Goal: Check status: Check status

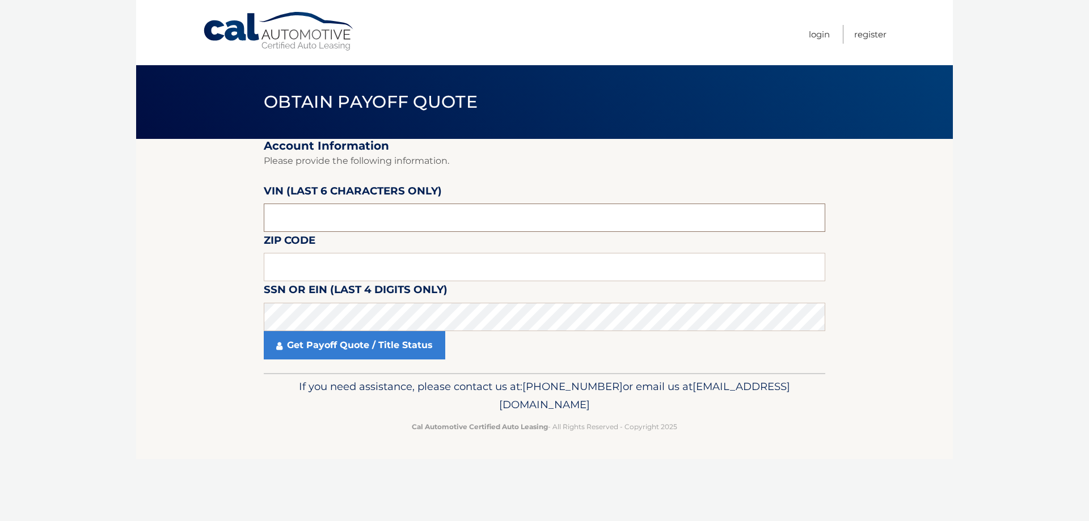
paste input "NN4108"
type input "NN4108"
click at [560, 269] on input "text" at bounding box center [544, 267] width 561 height 28
type input "10710"
click at [350, 343] on link "Get Payoff Quote / Title Status" at bounding box center [354, 345] width 181 height 28
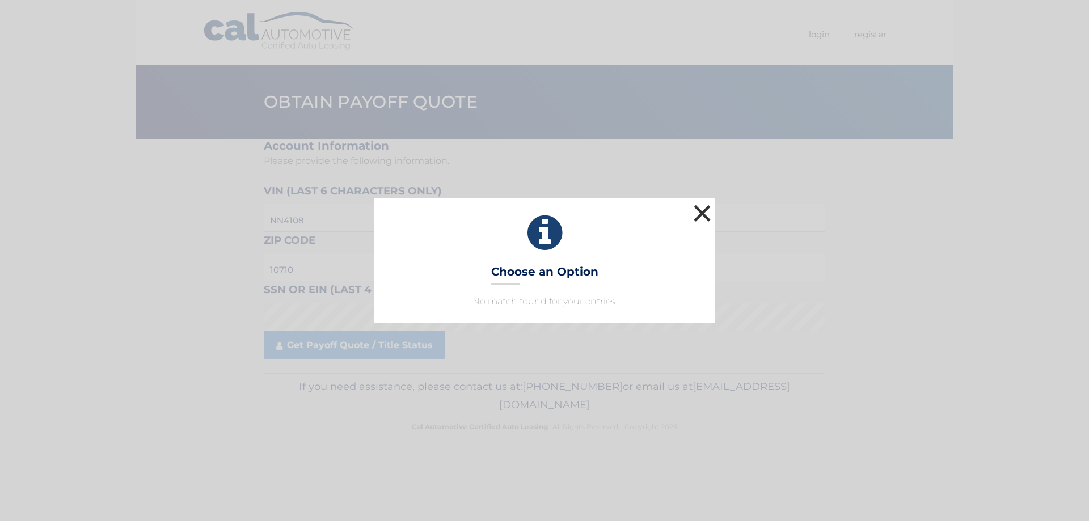
click at [708, 214] on button "×" at bounding box center [702, 213] width 23 height 23
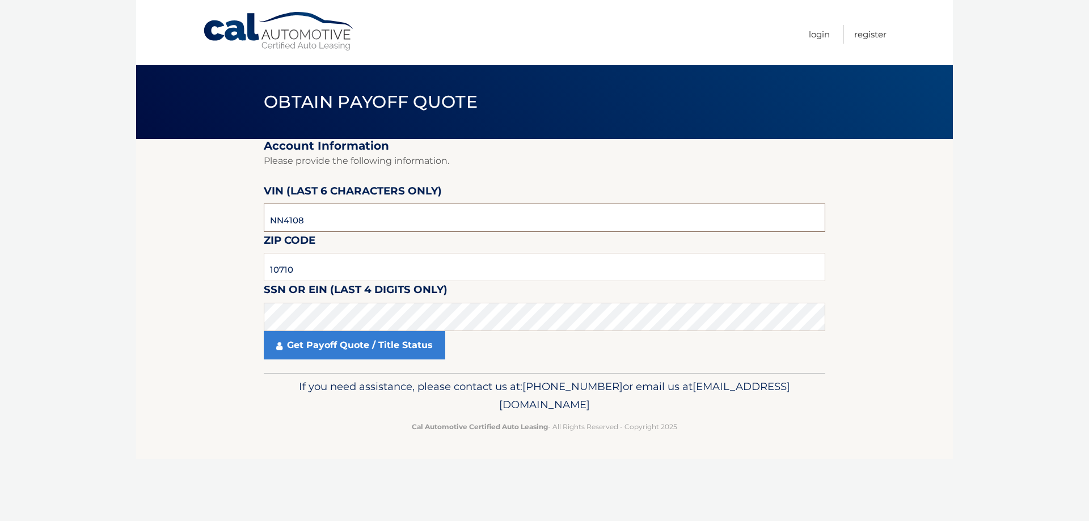
click at [316, 221] on input "NN4108" at bounding box center [544, 218] width 561 height 28
type input "N*****"
type input "1*****"
type input "410838"
click at [373, 354] on link "Get Payoff Quote / Title Status" at bounding box center [354, 345] width 181 height 28
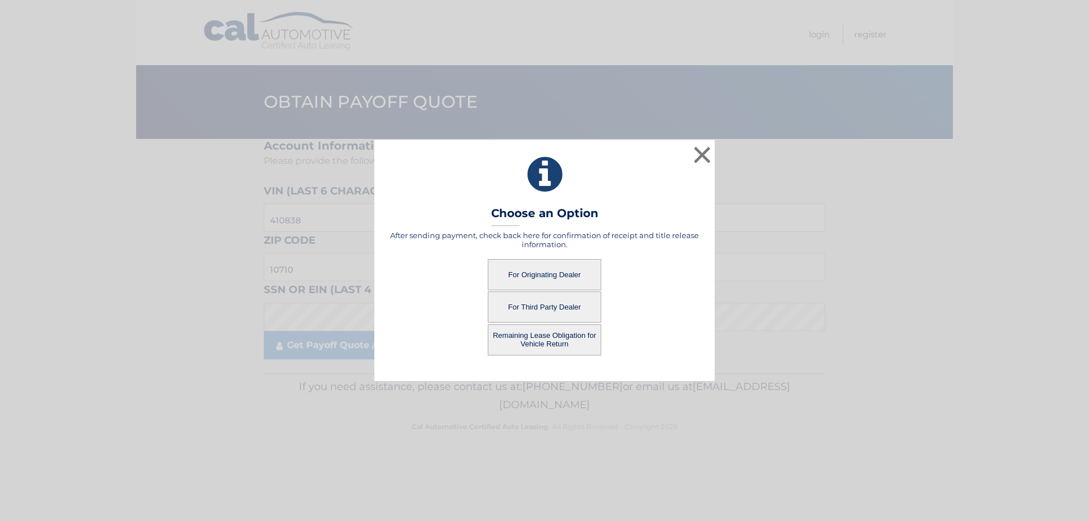
click at [529, 275] on button "For Originating Dealer" at bounding box center [544, 274] width 113 height 31
click at [564, 271] on button "For Originating Dealer" at bounding box center [544, 274] width 113 height 31
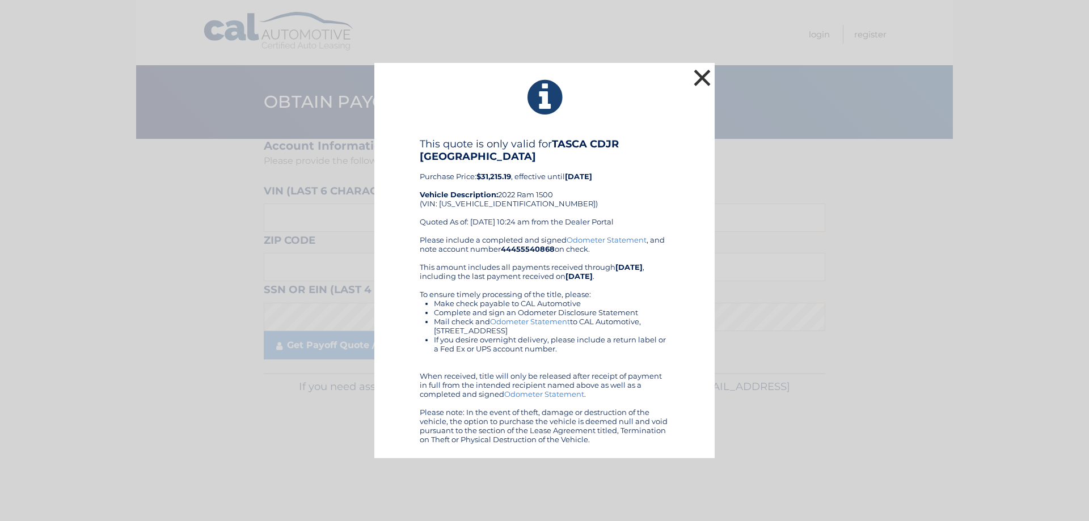
click at [698, 73] on button "×" at bounding box center [702, 77] width 23 height 23
